Goal: Task Accomplishment & Management: Use online tool/utility

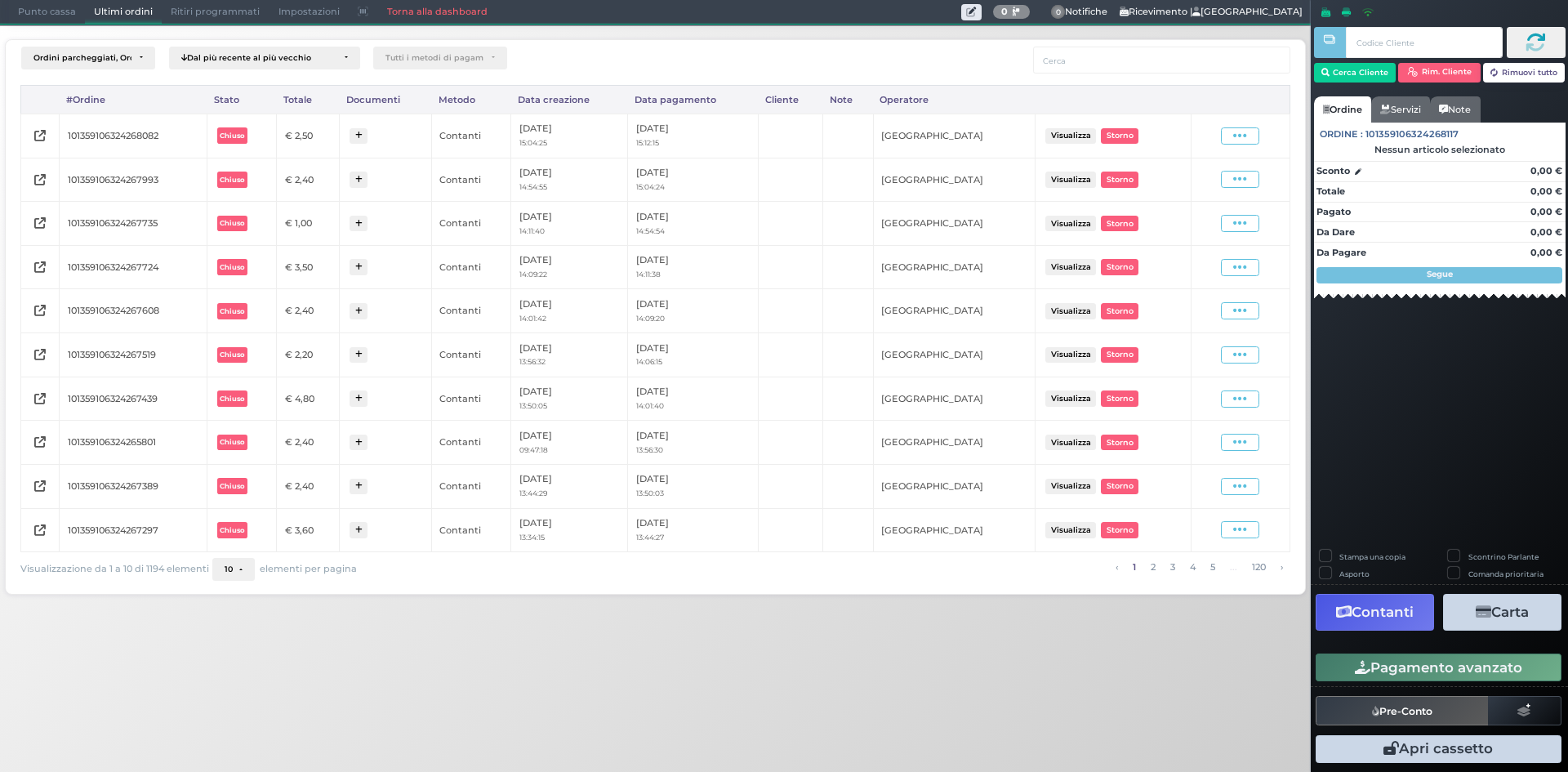
click at [57, 6] on span "Punto cassa" at bounding box center [46, 12] width 76 height 23
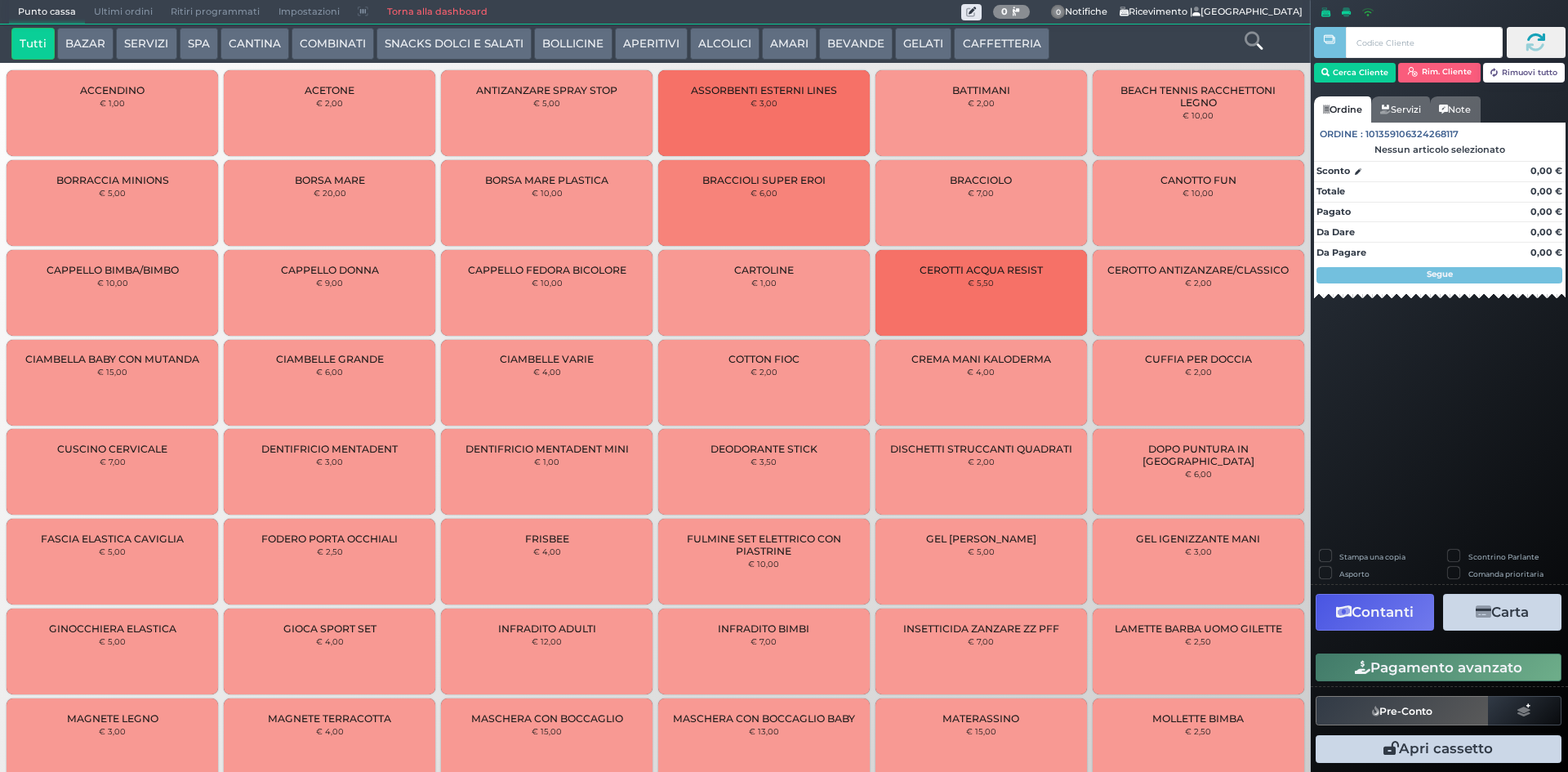
click at [106, 13] on span "Ultimi ordini" at bounding box center [124, 12] width 77 height 23
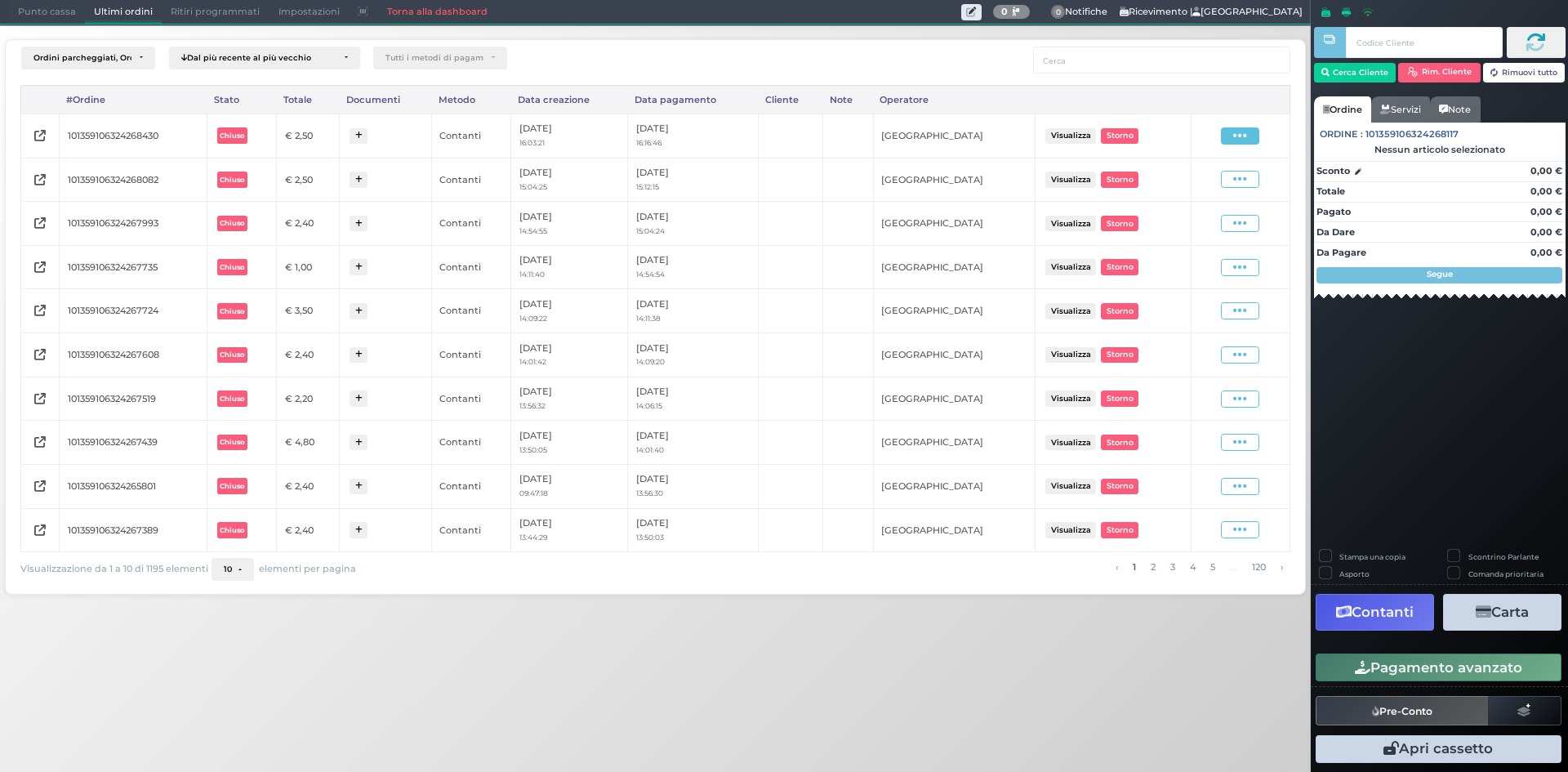
click at [1238, 134] on icon at bounding box center [1241, 137] width 14 height 16
click at [1214, 188] on span "Ristampa Pre-Conto" at bounding box center [1201, 183] width 67 height 28
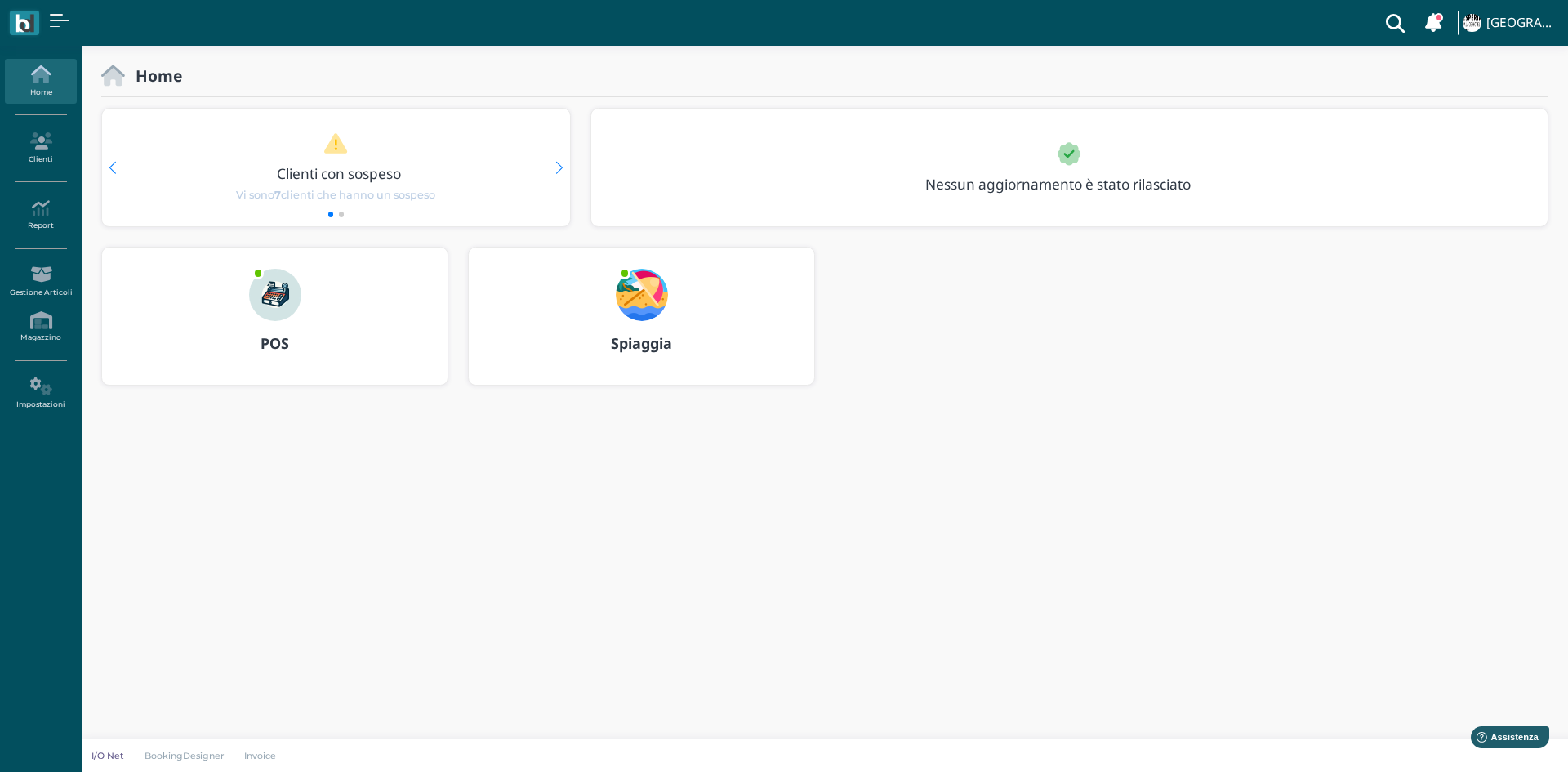
click at [284, 314] on img at bounding box center [275, 295] width 52 height 52
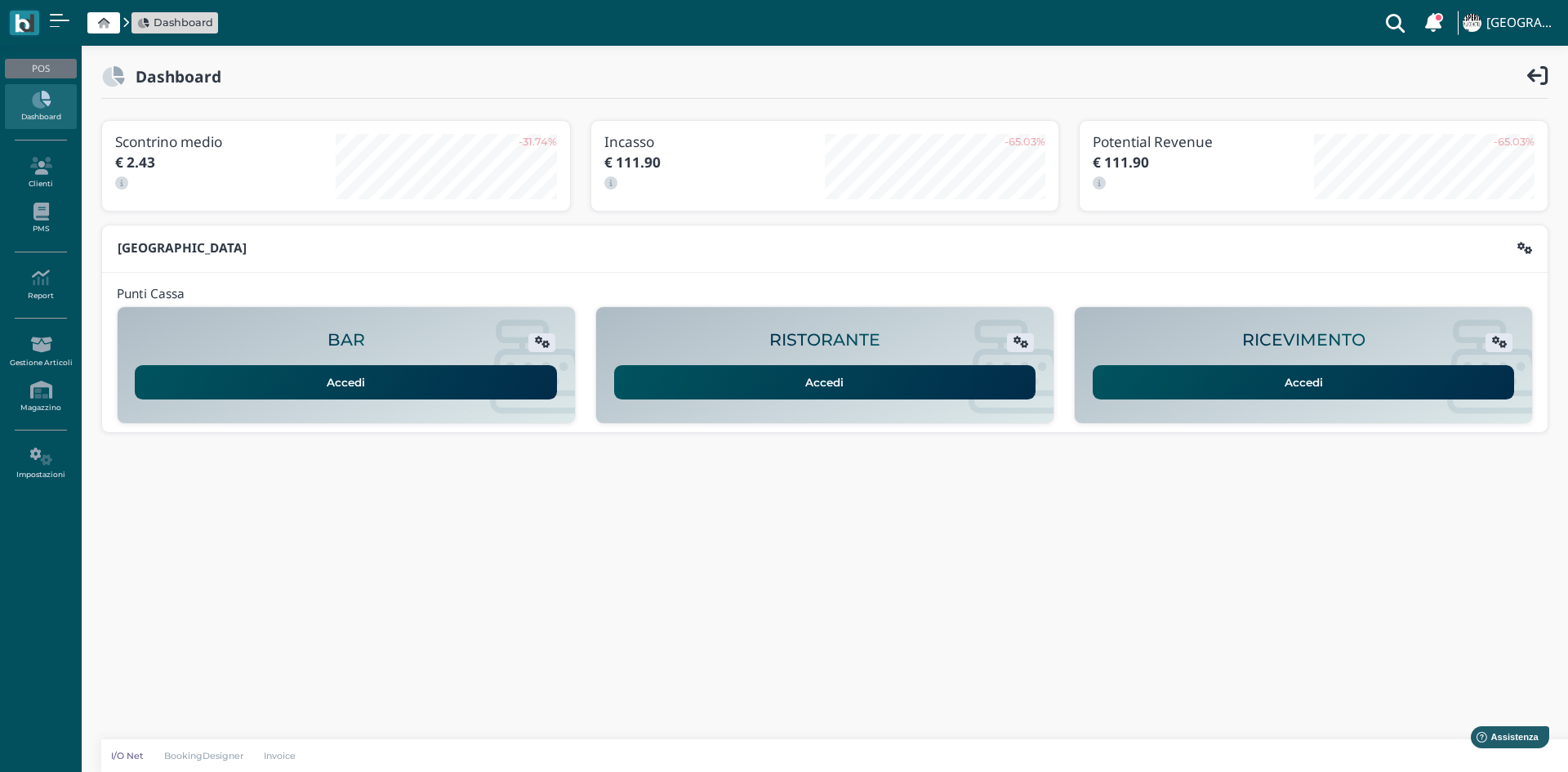
click at [1311, 384] on link "Accedi" at bounding box center [1304, 382] width 422 height 35
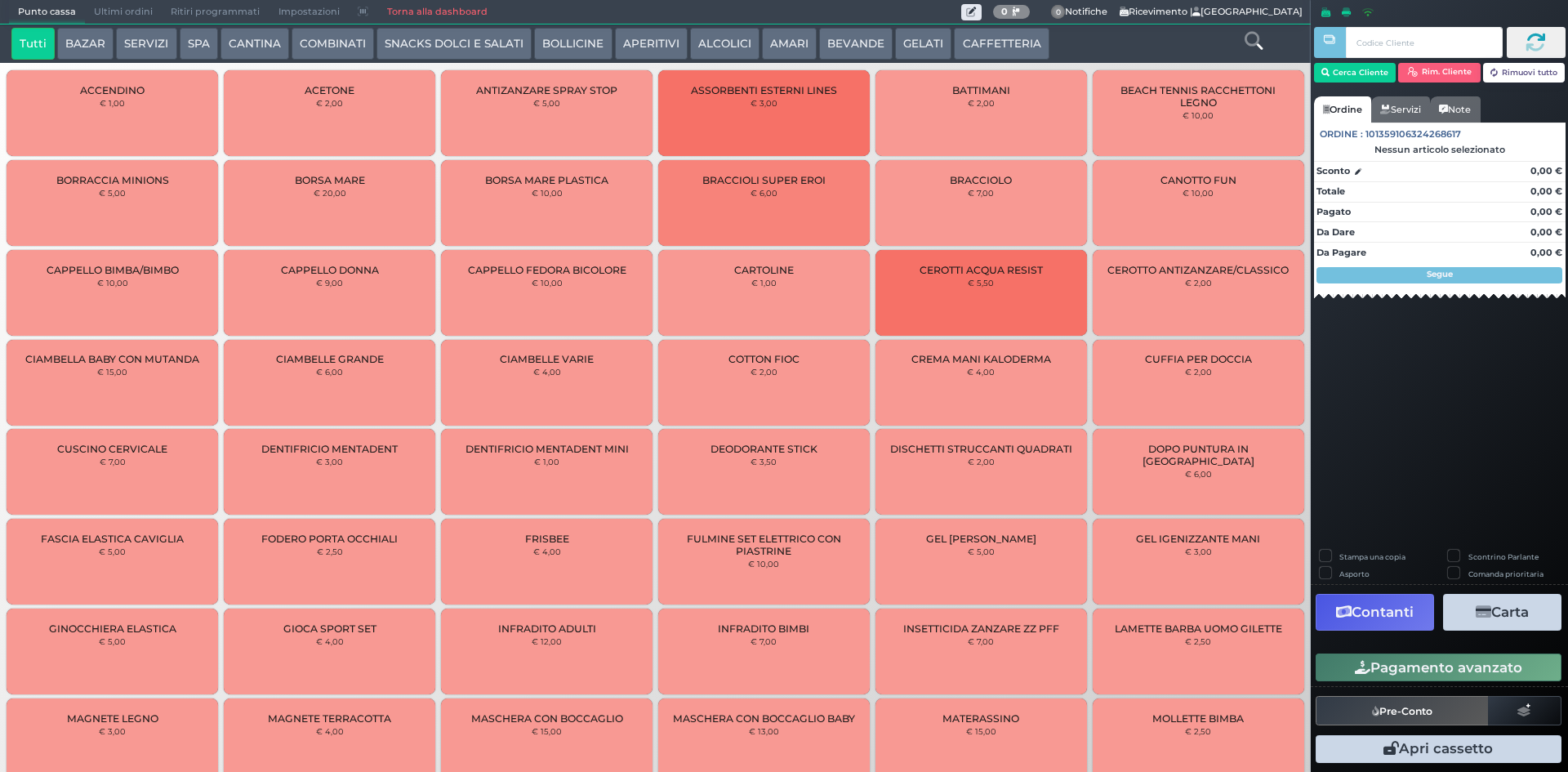
click at [784, 48] on button "AMARI" at bounding box center [788, 44] width 54 height 33
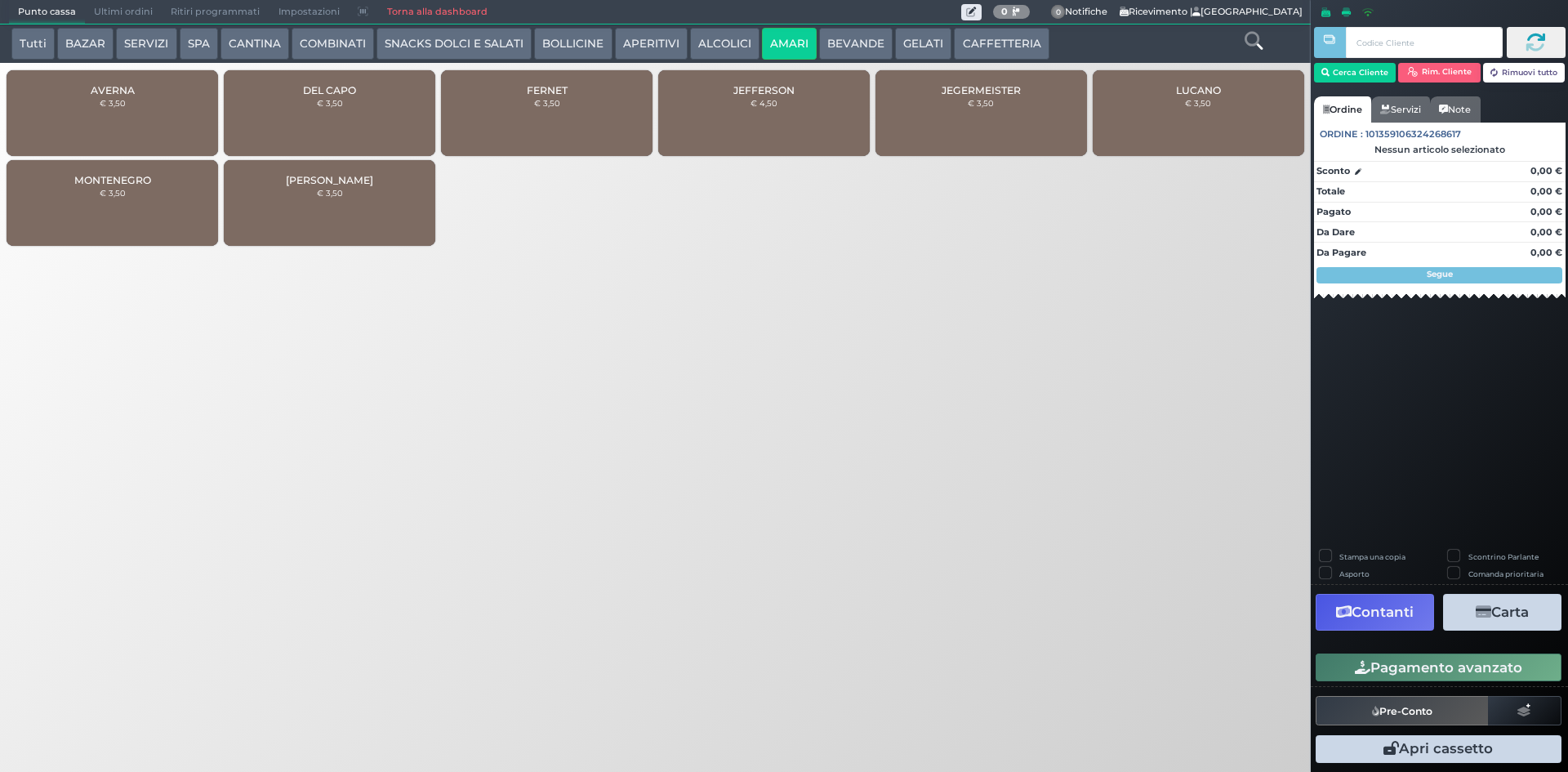
click at [1206, 106] on small "€ 3,50" at bounding box center [1198, 103] width 26 height 10
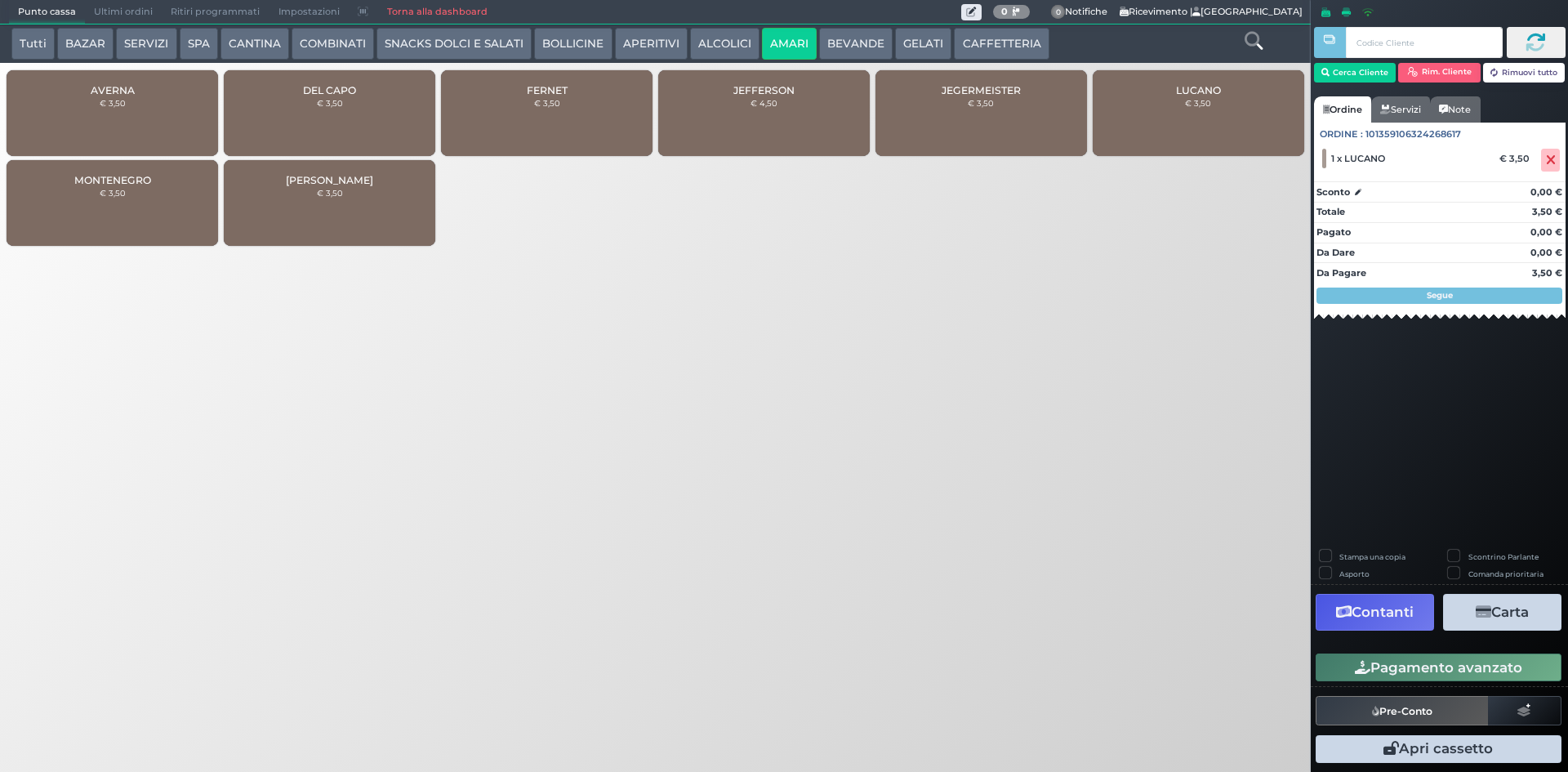
click at [913, 42] on button "GELATI" at bounding box center [923, 44] width 56 height 33
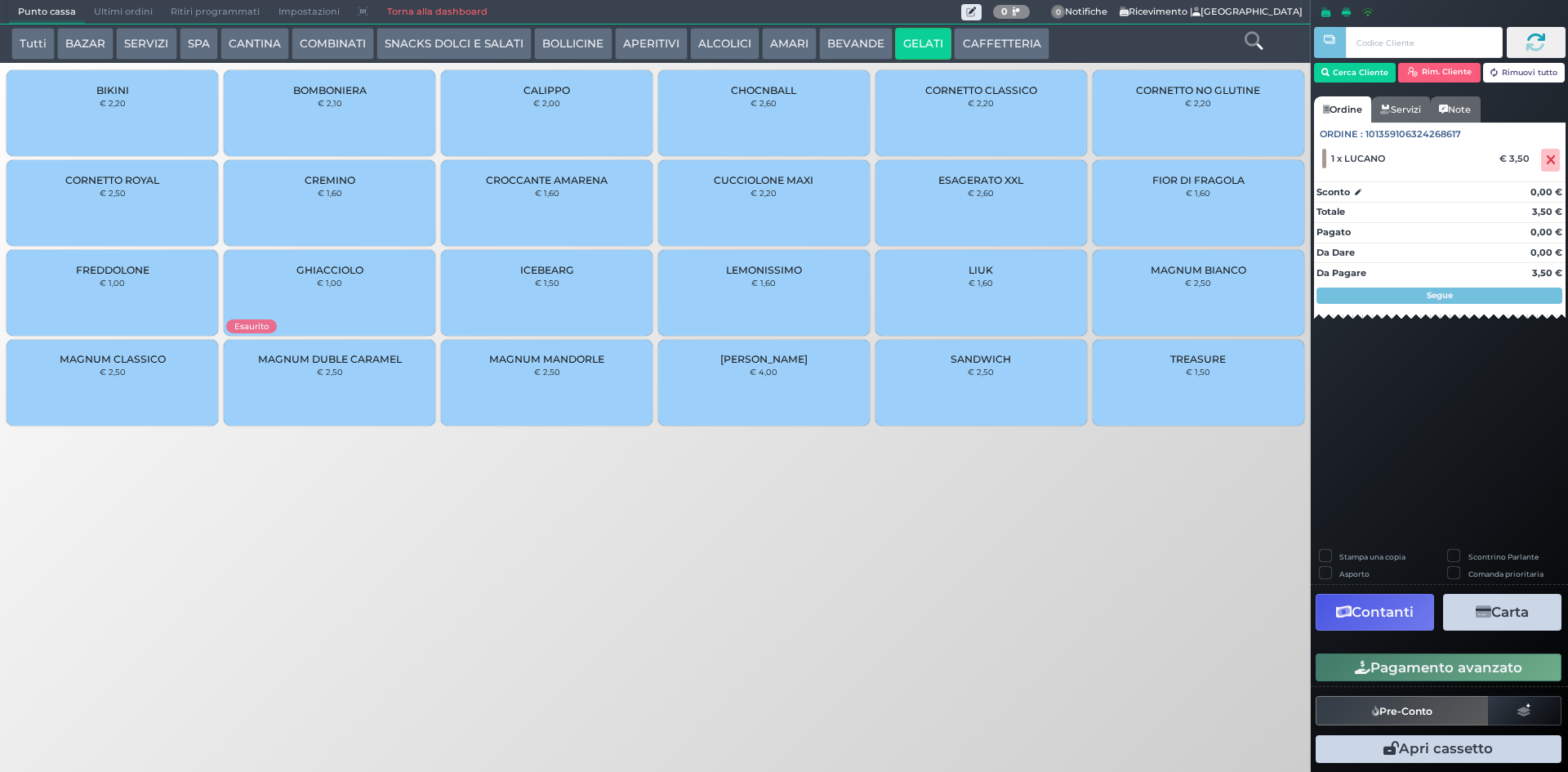
click at [562, 96] on span "CALIPPO" at bounding box center [546, 90] width 46 height 12
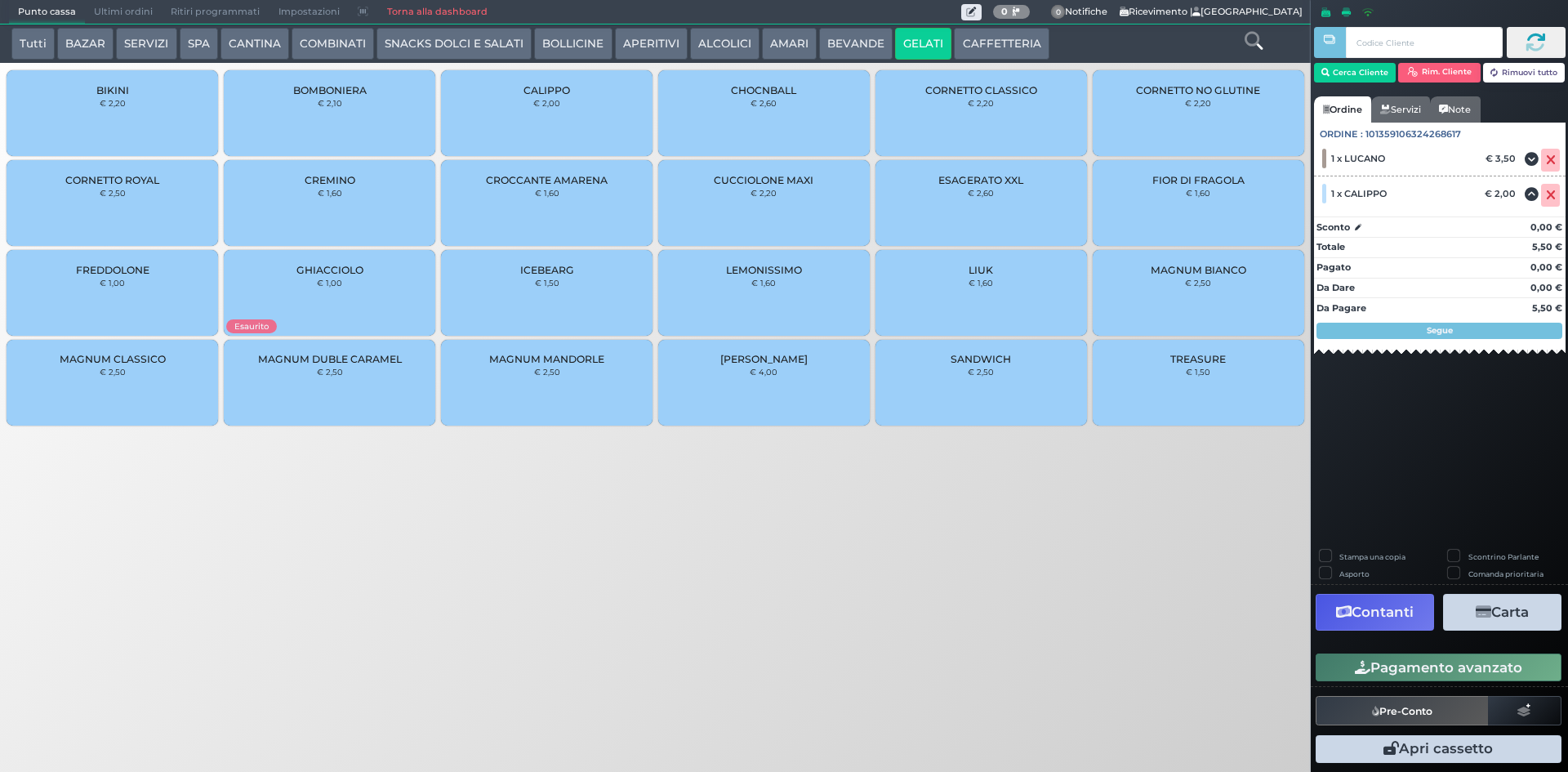
click at [1447, 675] on button "Pagamento avanzato" at bounding box center [1438, 668] width 246 height 28
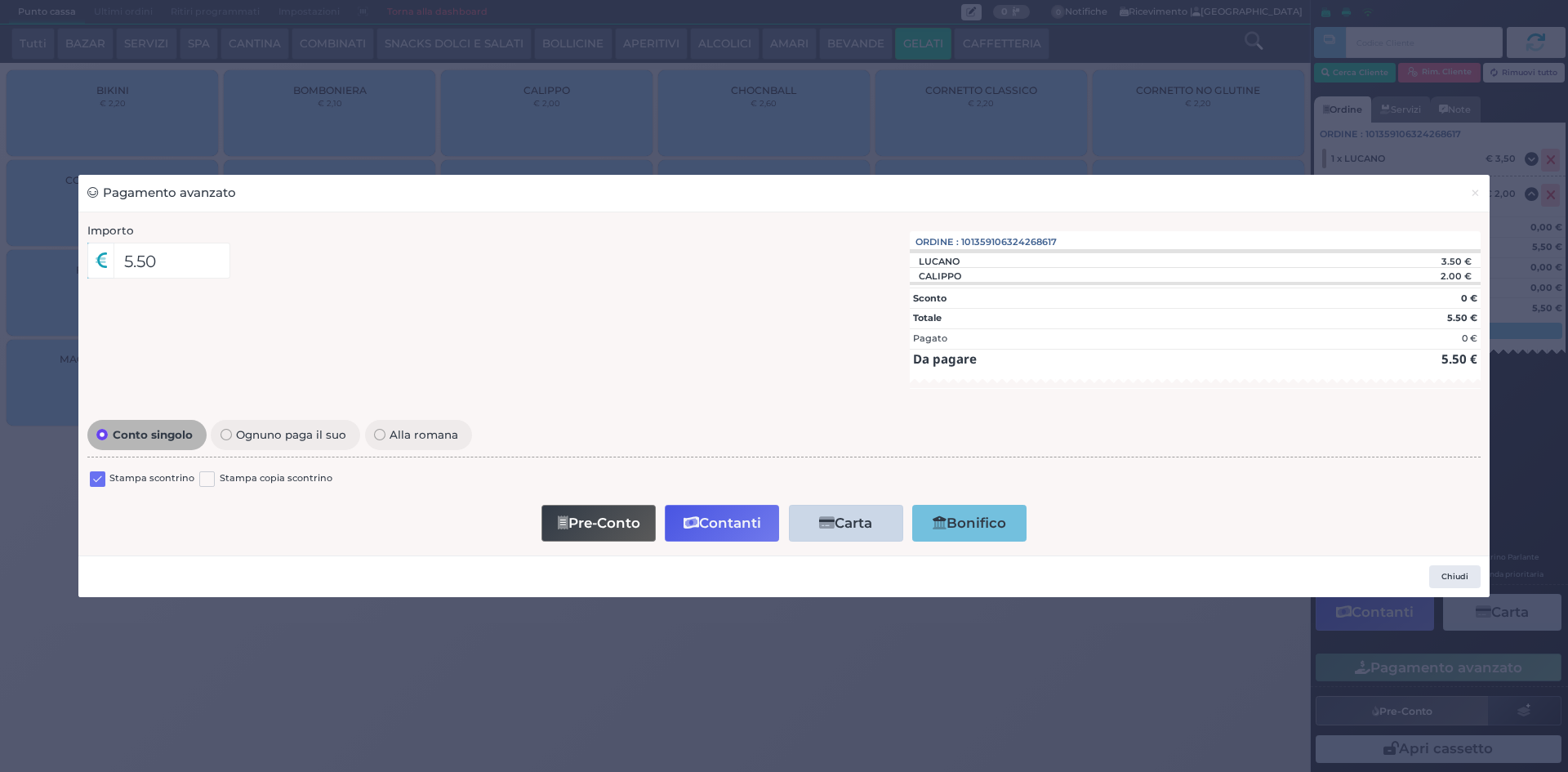
click at [105, 481] on label at bounding box center [98, 479] width 16 height 16
click at [0, 0] on input "checkbox" at bounding box center [0, 0] width 0 height 0
click at [707, 522] on button "Contanti" at bounding box center [722, 523] width 115 height 37
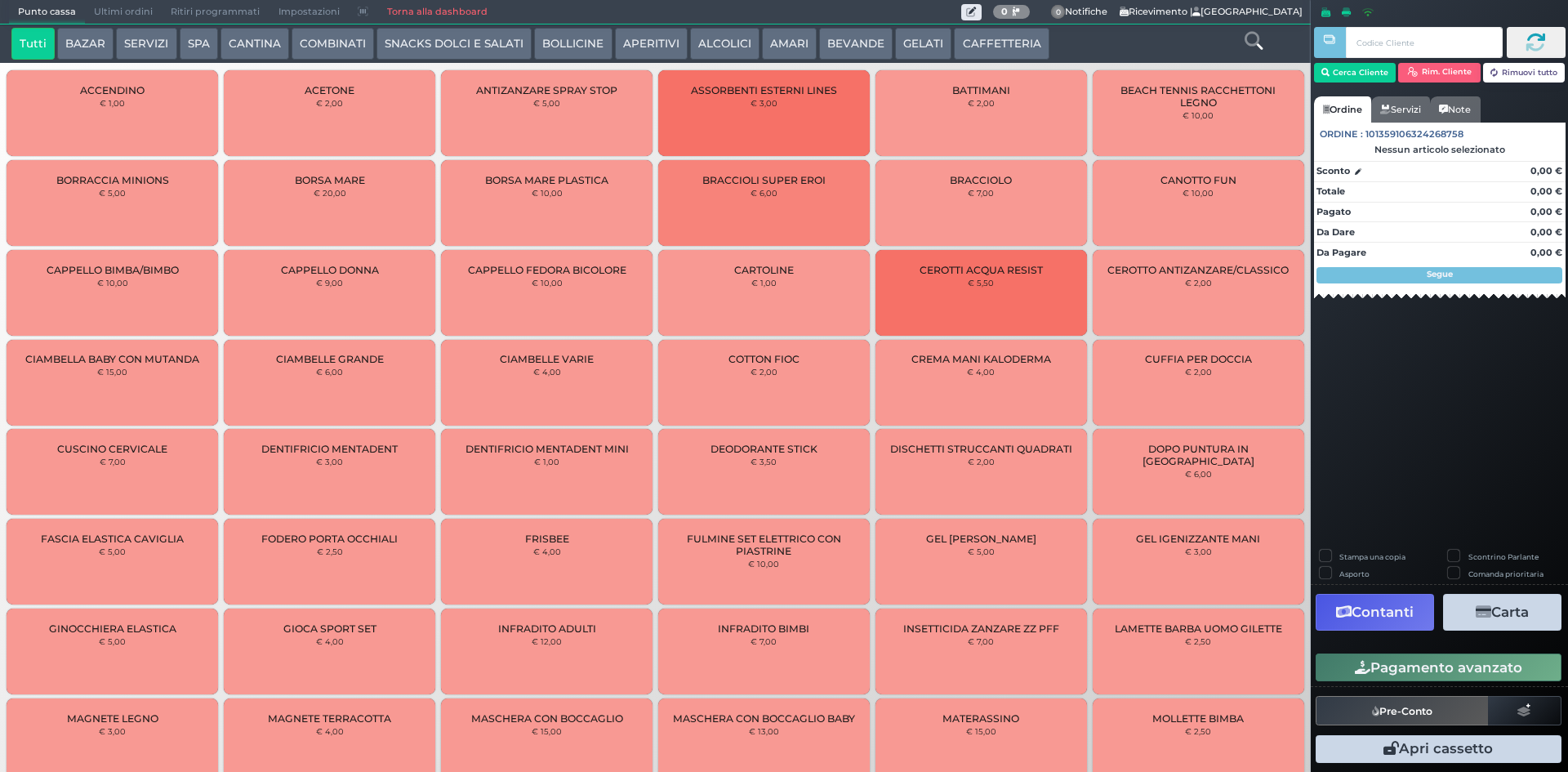
click at [97, 14] on span "Ultimi ordini" at bounding box center [124, 12] width 77 height 23
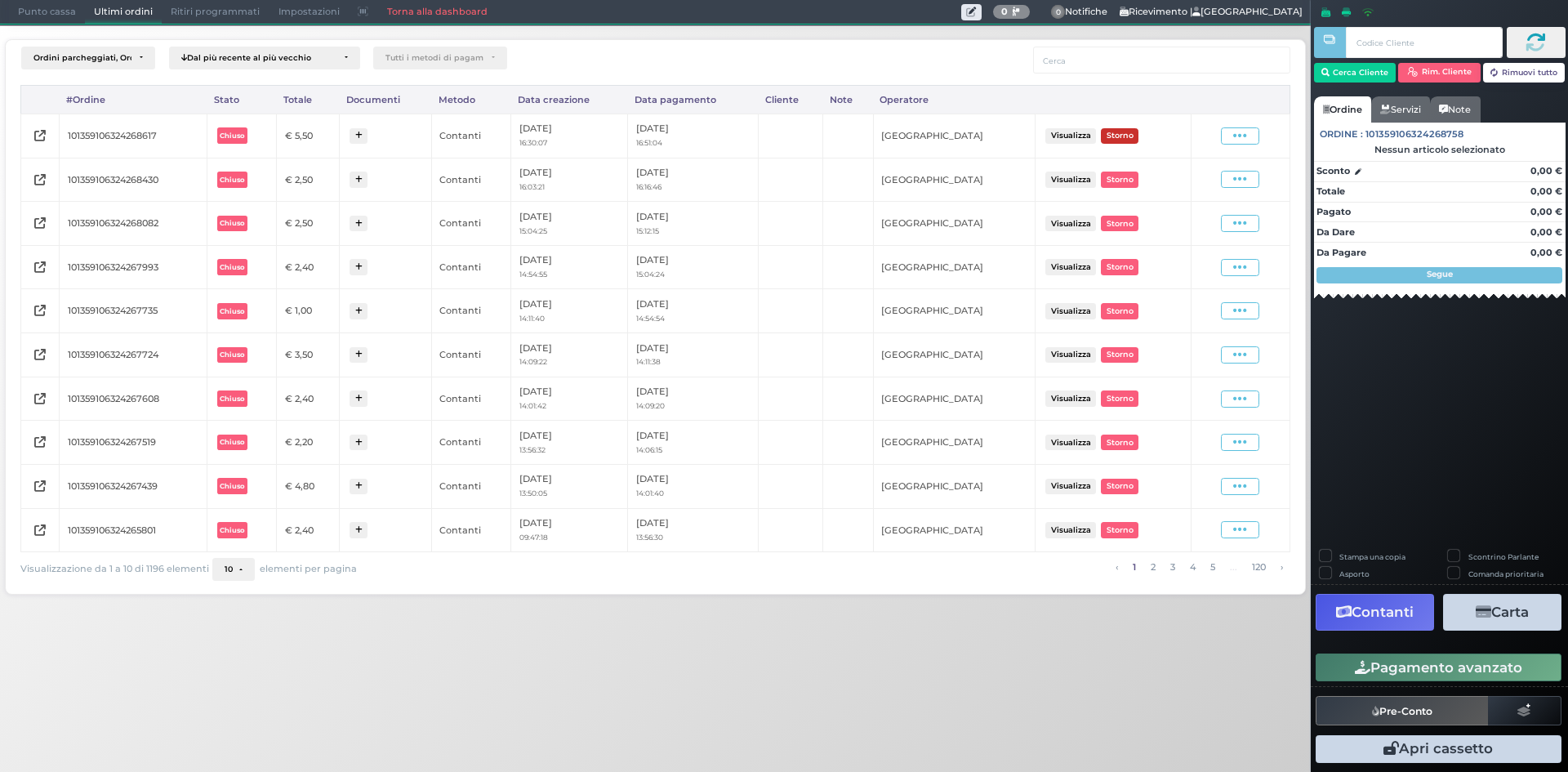
click at [1123, 134] on button "Storno" at bounding box center [1120, 137] width 38 height 16
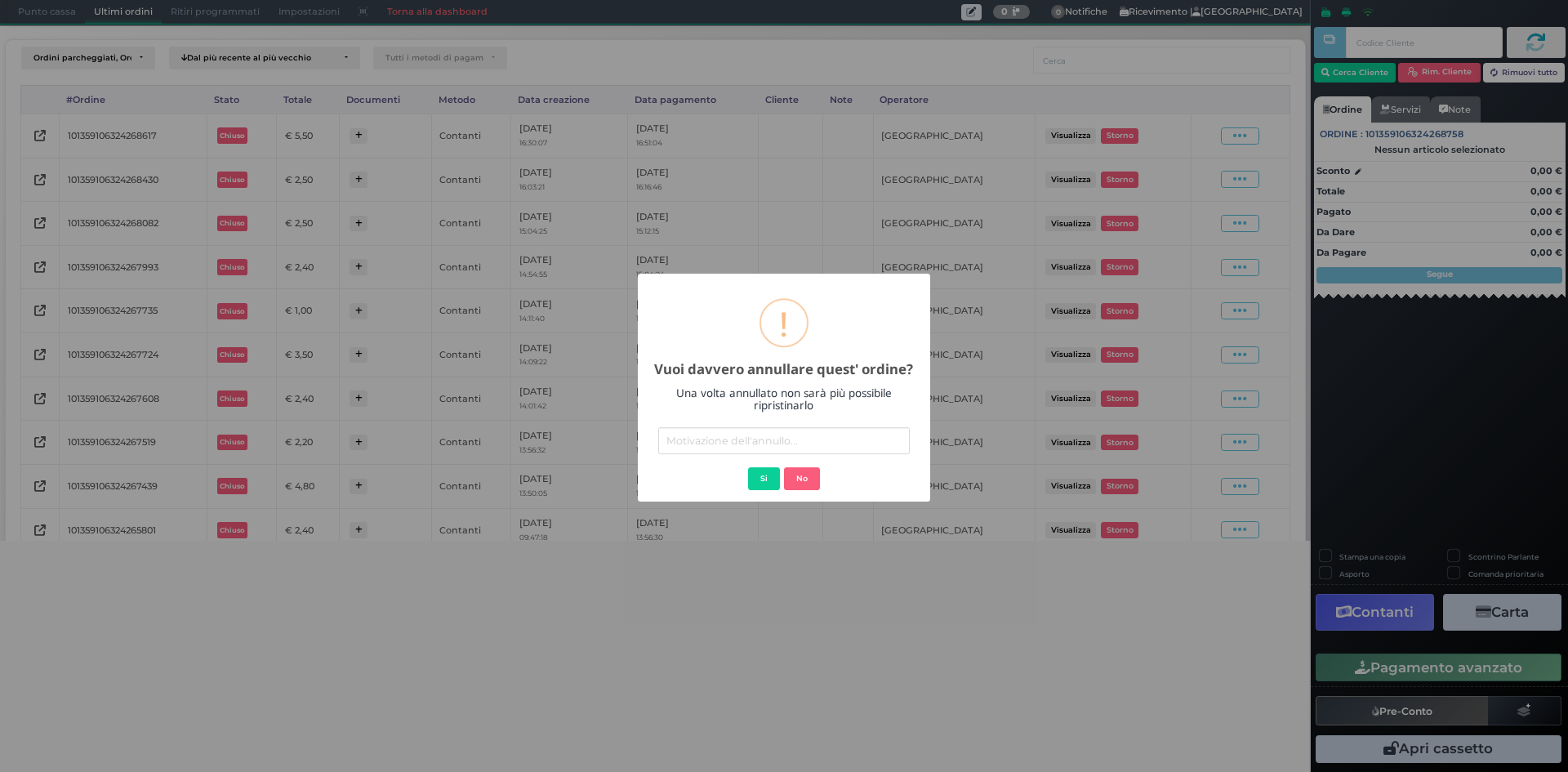
click at [762, 437] on input "text" at bounding box center [784, 440] width 251 height 27
type input "articolo mancante"
click at [765, 476] on button "Si" at bounding box center [764, 478] width 32 height 23
